Goal: Check status: Check status

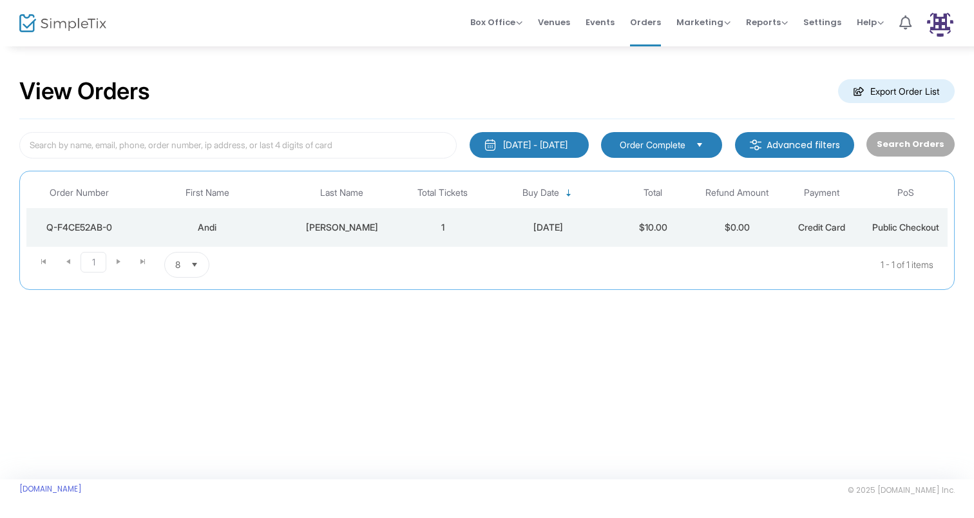
click at [553, 146] on div "[DATE] - [DATE]" at bounding box center [535, 144] width 64 height 13
click at [937, 144] on div "Search Orders" at bounding box center [910, 145] width 100 height 26
click at [681, 144] on span "Order Complete" at bounding box center [653, 144] width 66 height 13
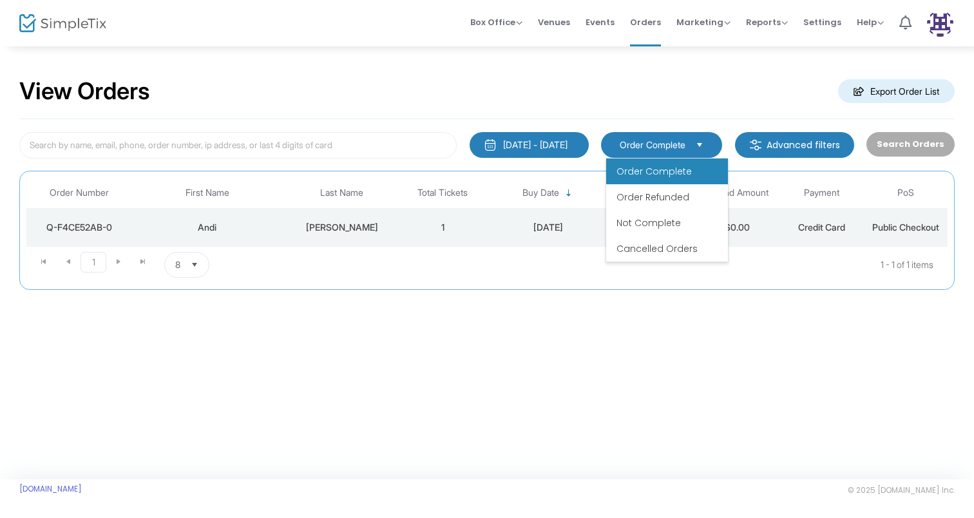
click at [665, 176] on span "Order Complete" at bounding box center [653, 171] width 75 height 13
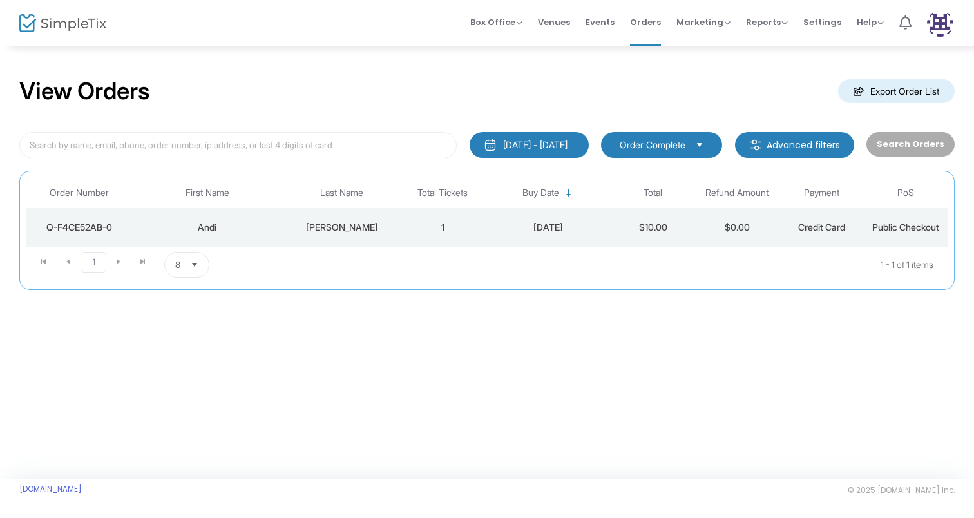
click at [920, 147] on div "Search Orders" at bounding box center [910, 145] width 100 height 26
click at [174, 262] on span "8" at bounding box center [177, 264] width 15 height 24
click at [181, 364] on span "100" at bounding box center [182, 368] width 14 height 13
click at [835, 139] on m-button "Advanced filters" at bounding box center [794, 145] width 119 height 26
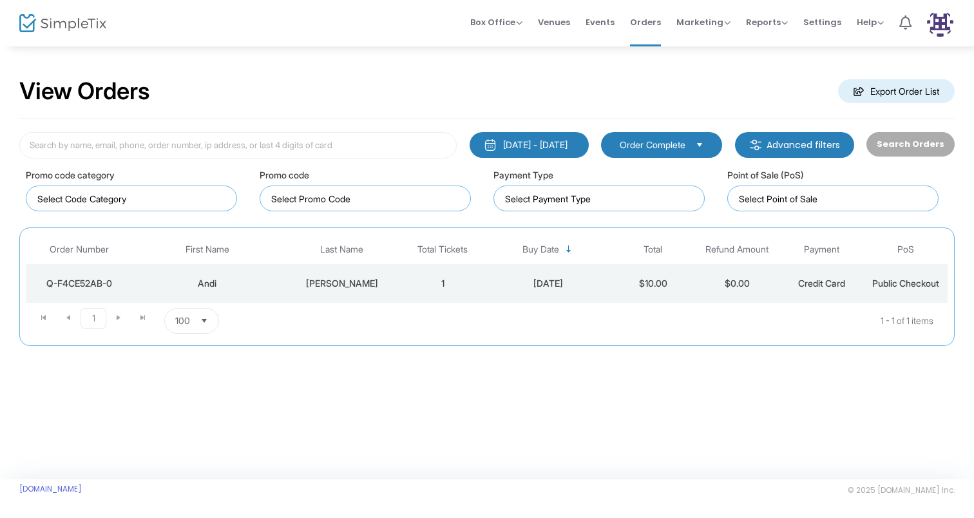
click at [659, 135] on kendo-dropdownlist "Order Complete" at bounding box center [661, 145] width 121 height 26
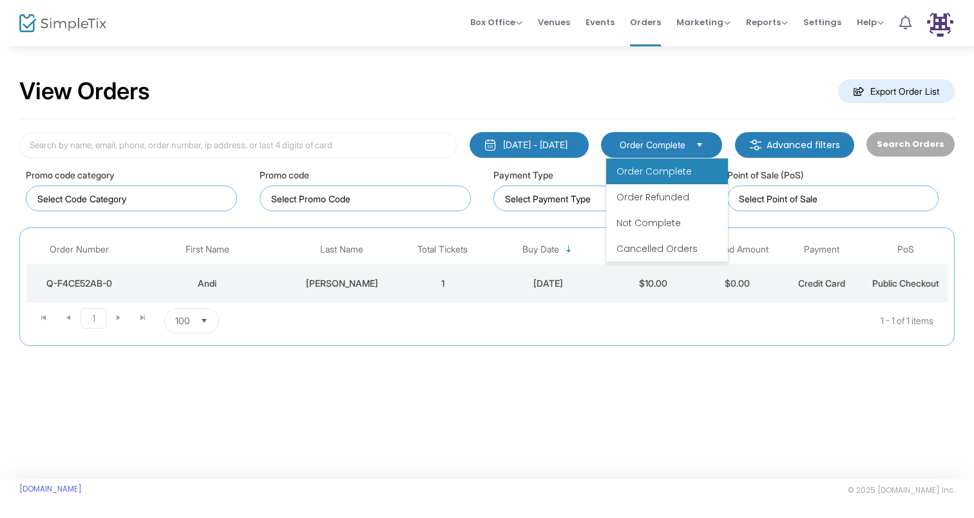
click at [660, 137] on kendo-dropdownlist "Order Complete" at bounding box center [661, 145] width 121 height 26
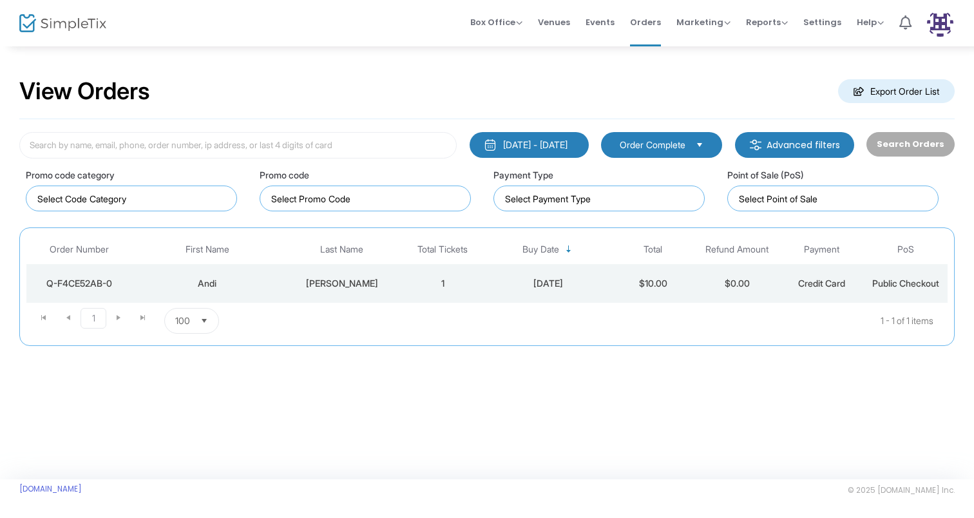
click at [567, 139] on div "[DATE] - [DATE]" at bounding box center [535, 144] width 64 height 13
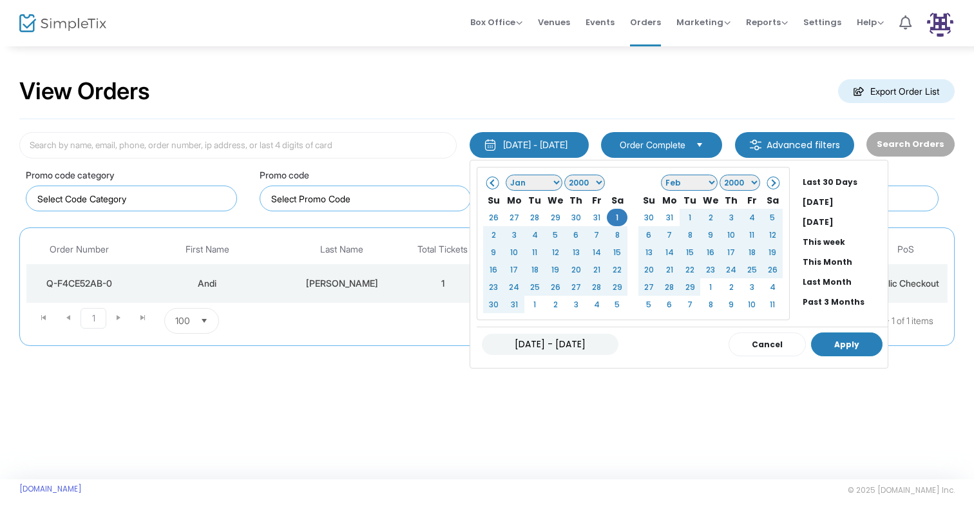
click at [822, 340] on button "Apply" at bounding box center [846, 344] width 71 height 24
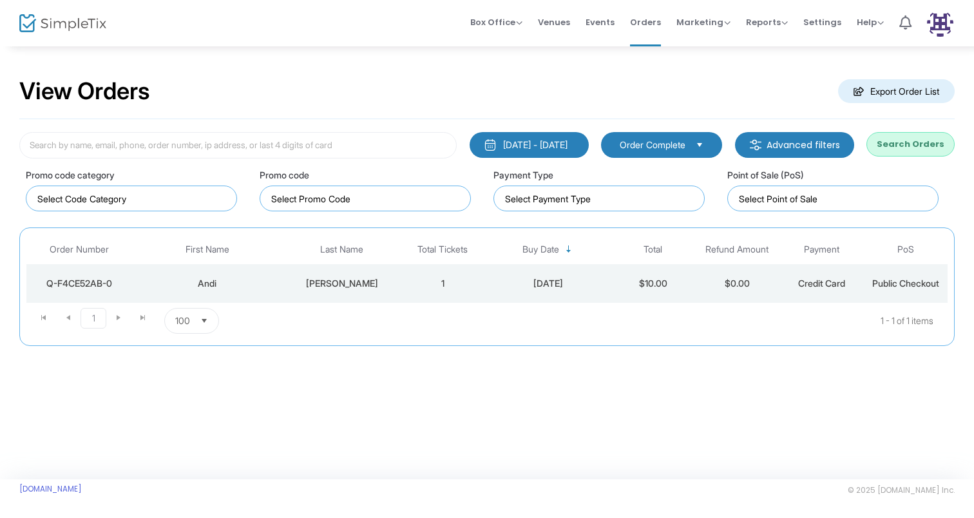
click at [909, 144] on button "Search Orders" at bounding box center [910, 144] width 88 height 24
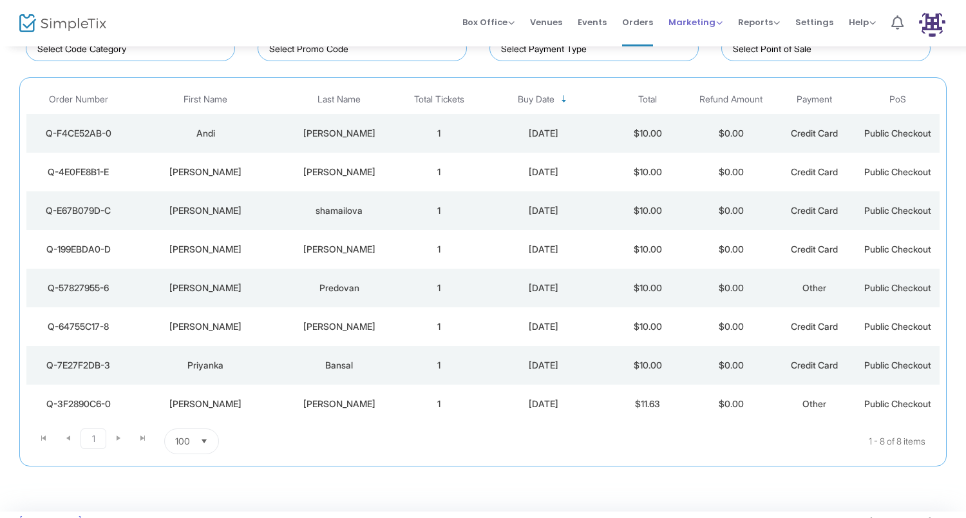
scroll to position [152, 0]
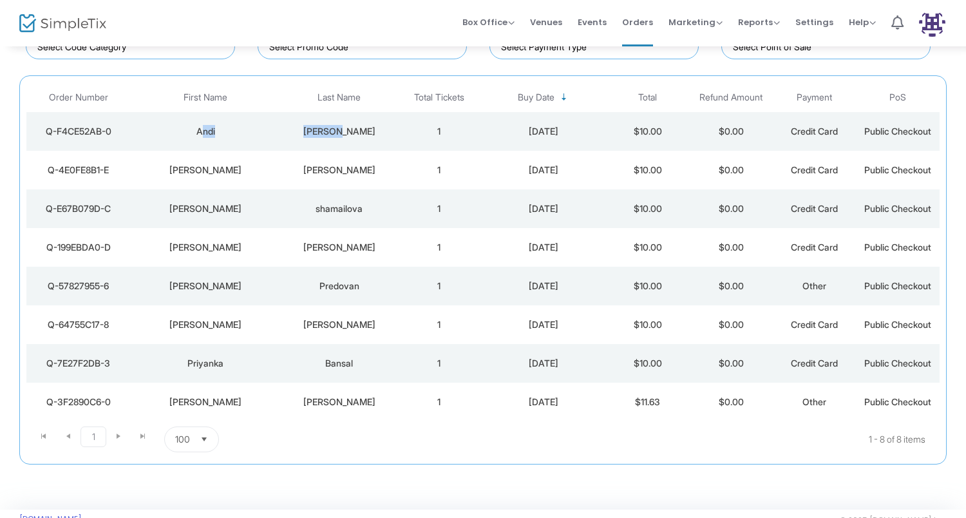
copy tr "[PERSON_NAME]"
drag, startPoint x: 388, startPoint y: 137, endPoint x: 191, endPoint y: 133, distance: 197.1
click at [191, 133] on tr "Q-F4CE52AB-0 [PERSON_NAME] 1 [DATE] $10.00 $0.00 Credit Card Public Checkout" at bounding box center [482, 131] width 913 height 39
click at [393, 204] on div "shamailova" at bounding box center [339, 208] width 110 height 13
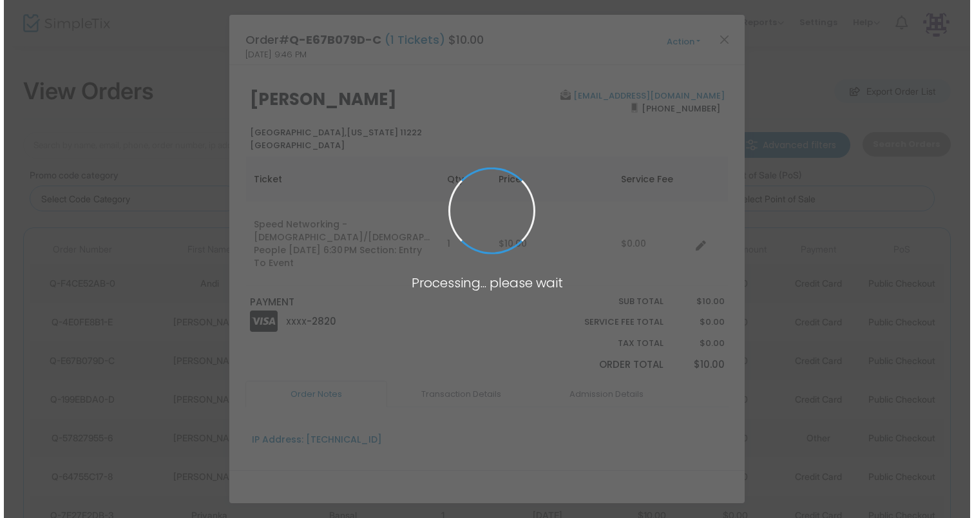
scroll to position [0, 0]
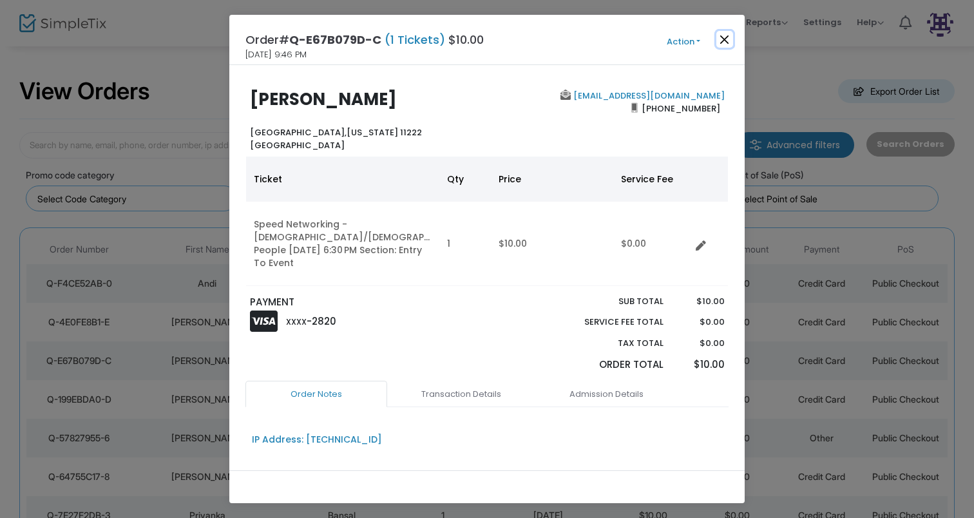
click at [728, 35] on button "Close" at bounding box center [724, 39] width 17 height 17
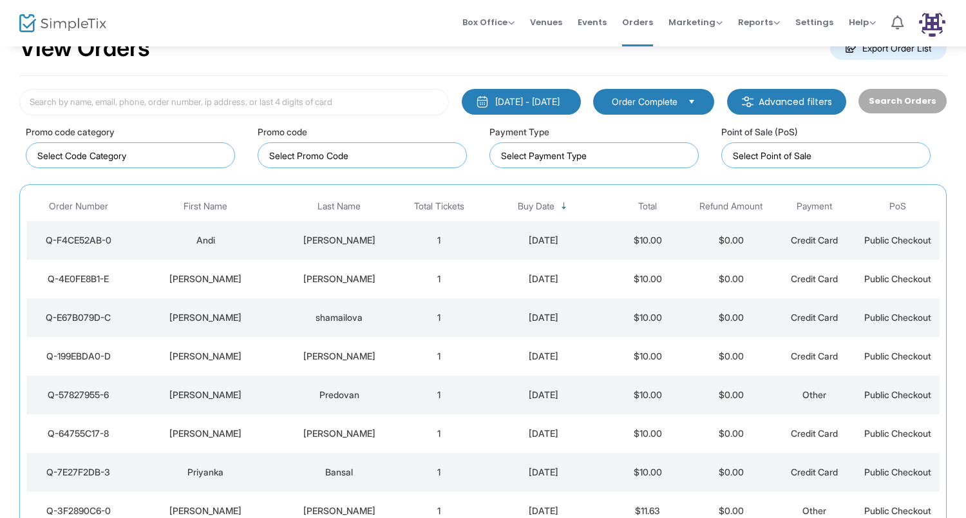
scroll to position [55, 0]
